Goal: Entertainment & Leisure: Consume media (video, audio)

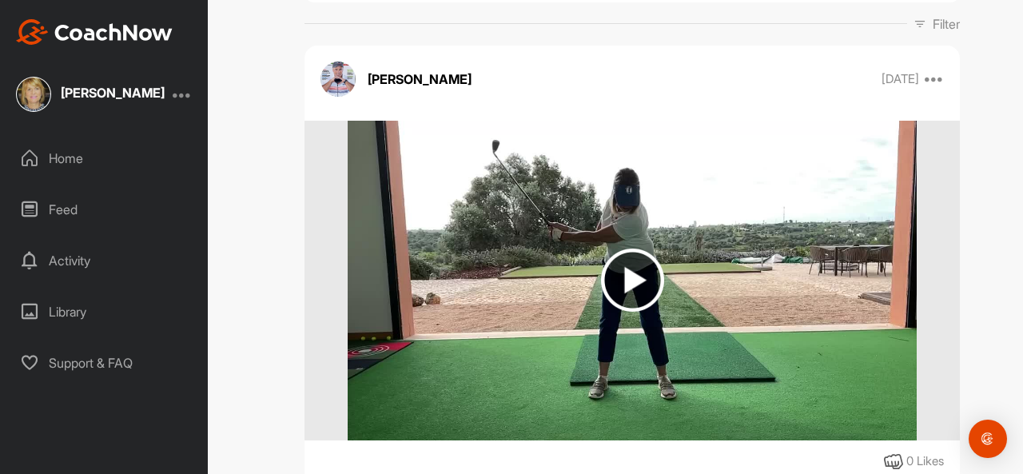
scroll to position [282, 0]
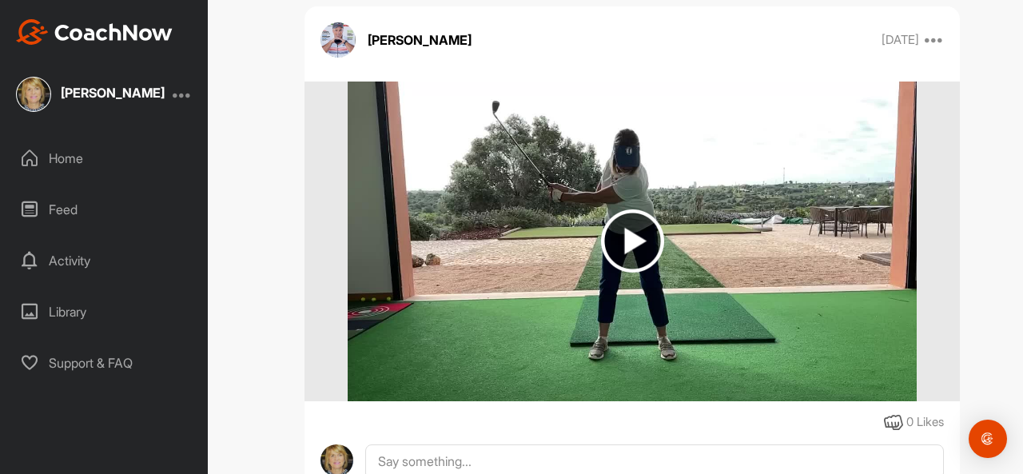
click at [628, 237] on img at bounding box center [632, 240] width 63 height 63
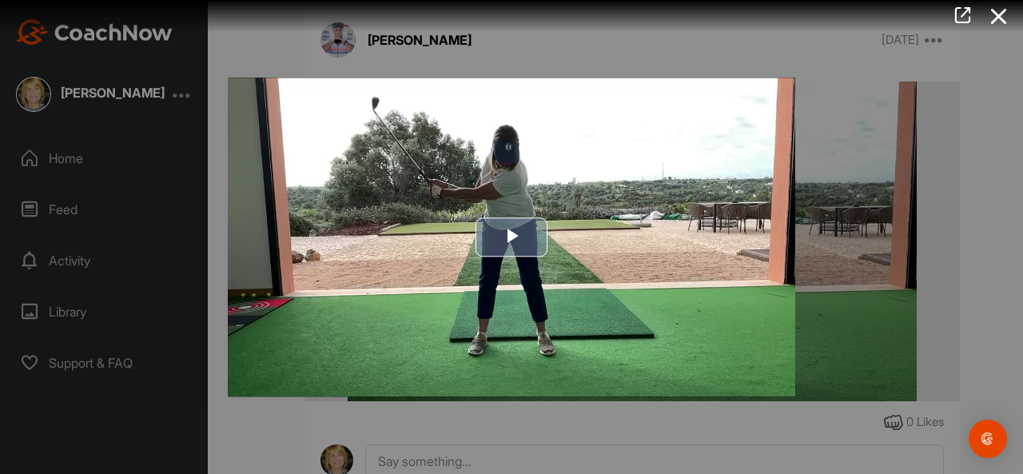
click at [511, 237] on span "Video Player" at bounding box center [511, 237] width 0 height 0
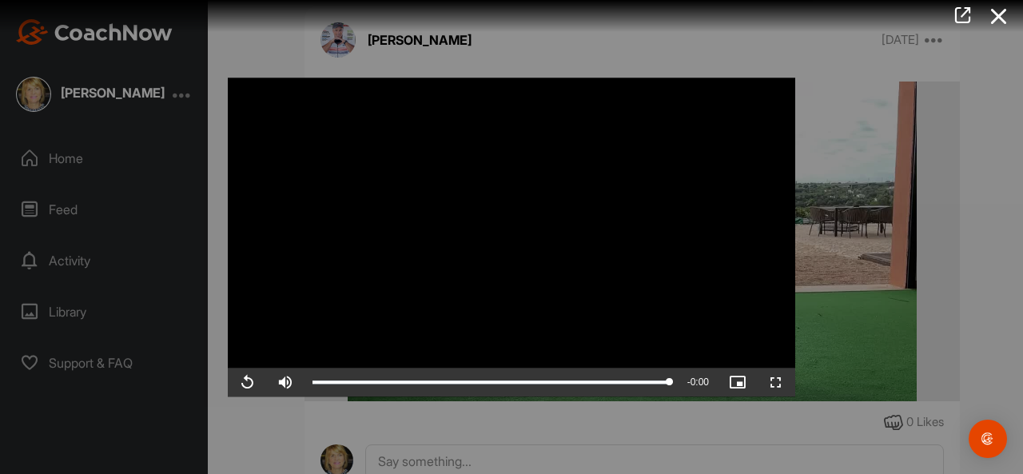
click at [526, 228] on video "Video Player" at bounding box center [511, 236] width 567 height 319
click at [474, 221] on video "Video Player" at bounding box center [511, 236] width 567 height 319
click at [503, 240] on video "Video Player" at bounding box center [511, 236] width 567 height 319
click at [526, 238] on video "Video Player" at bounding box center [511, 236] width 567 height 319
click at [489, 221] on video "Video Player" at bounding box center [511, 236] width 567 height 319
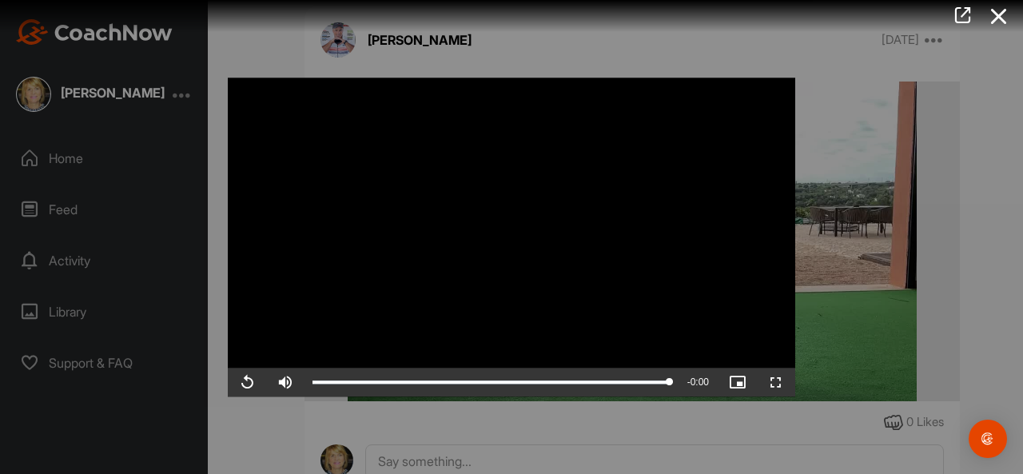
click at [534, 217] on video "Video Player" at bounding box center [511, 236] width 567 height 319
click at [856, 328] on div at bounding box center [511, 237] width 1023 height 474
